Goal: Navigation & Orientation: Find specific page/section

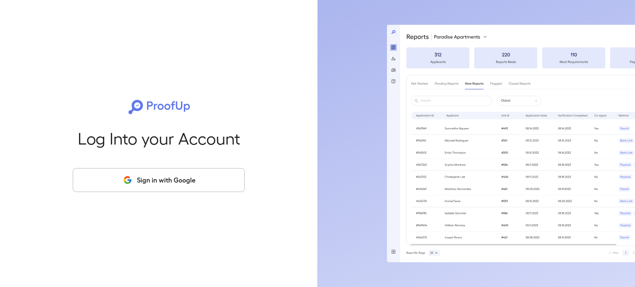
click at [163, 182] on button "Sign in with Google" at bounding box center [159, 180] width 172 height 24
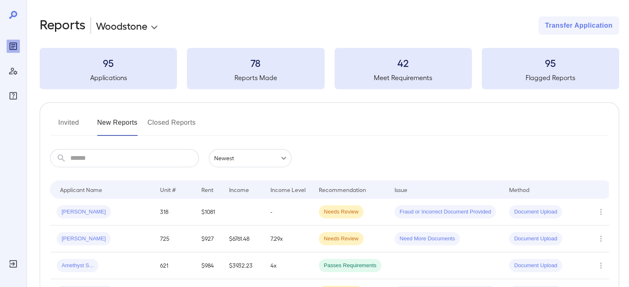
click at [141, 27] on body "**********" at bounding box center [314, 143] width 629 height 287
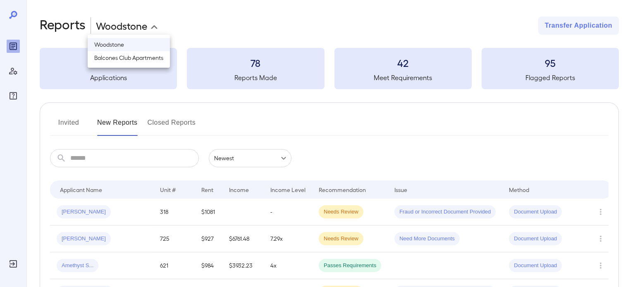
click at [231, 17] on div at bounding box center [317, 143] width 635 height 287
